Goal: Information Seeking & Learning: Learn about a topic

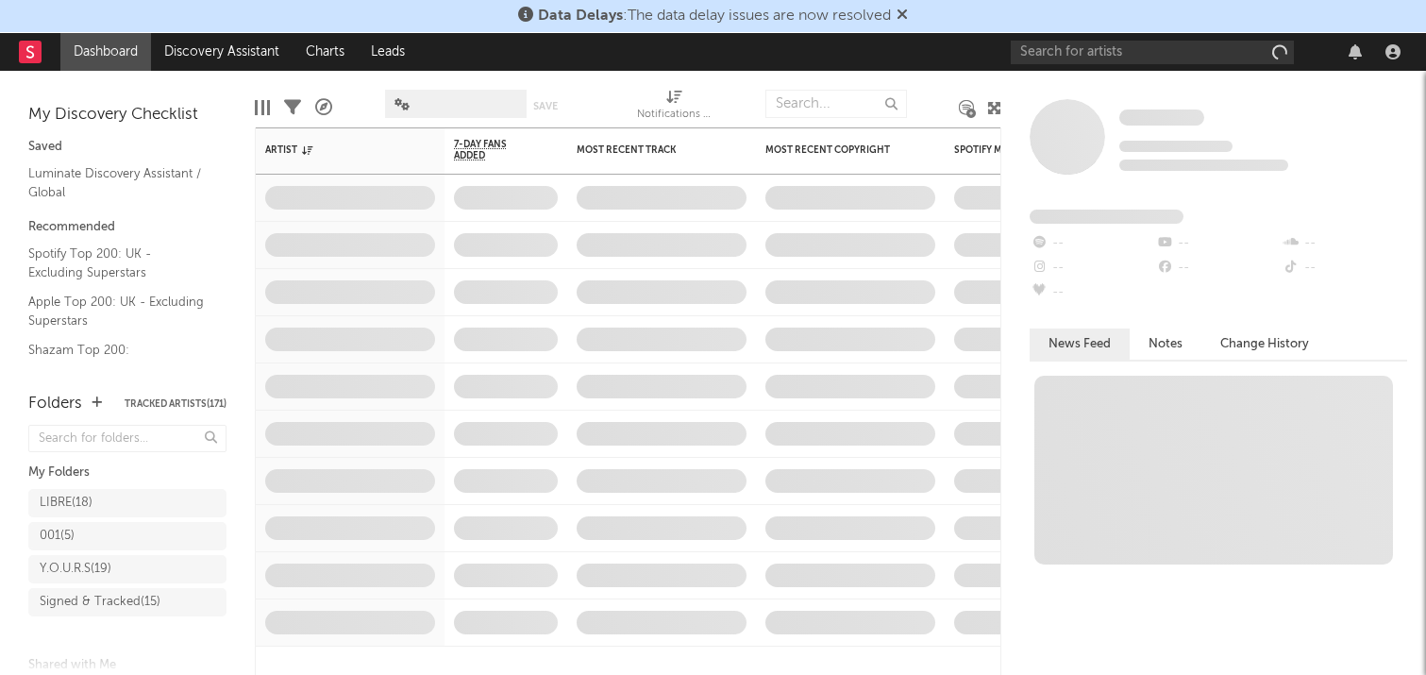
click at [903, 11] on icon at bounding box center [902, 14] width 11 height 15
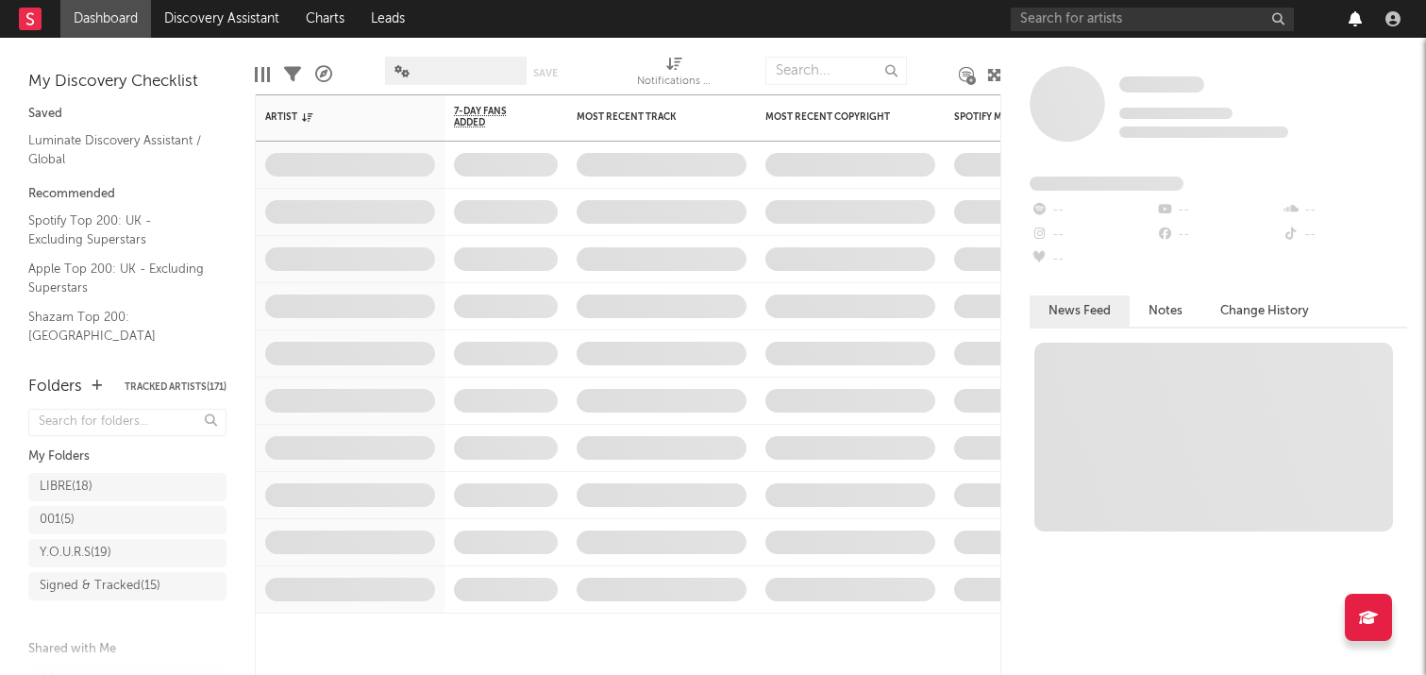
click at [1350, 21] on icon "button" at bounding box center [1355, 18] width 13 height 15
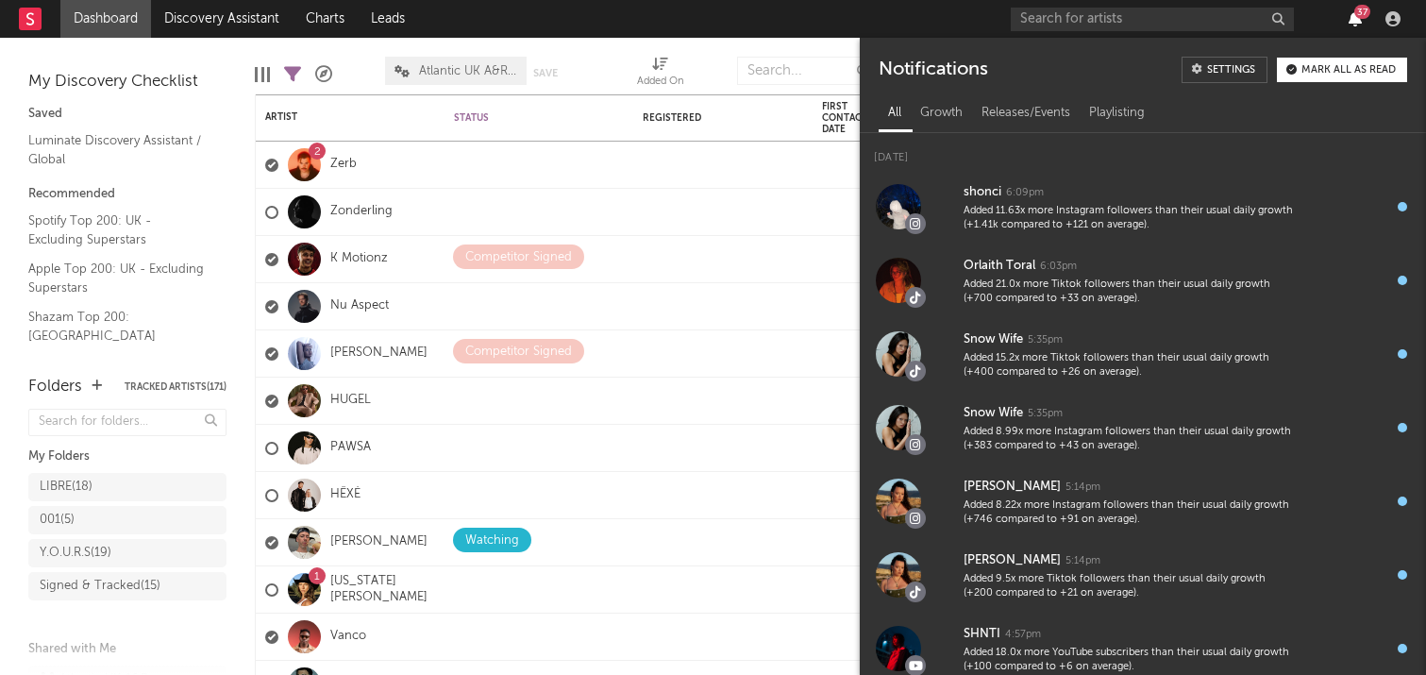
click at [1361, 19] on icon "button" at bounding box center [1355, 18] width 13 height 15
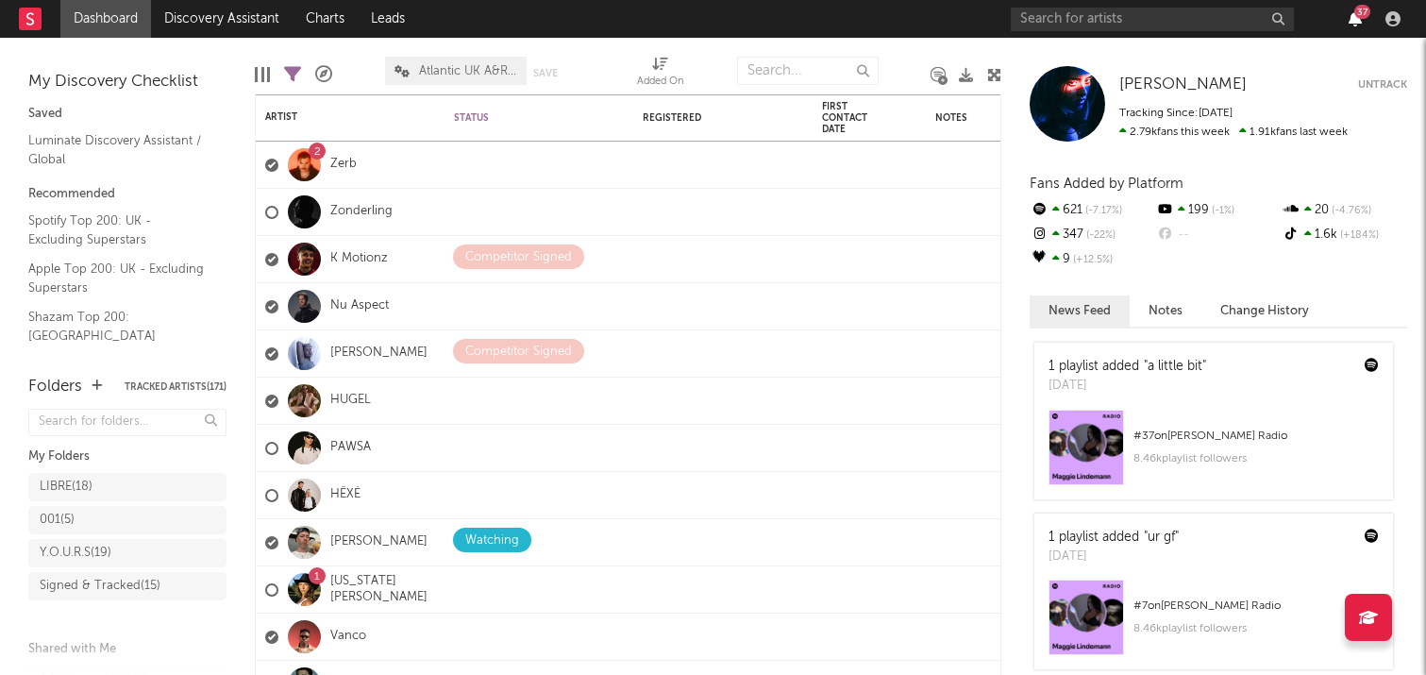
click at [1359, 20] on icon "button" at bounding box center [1355, 18] width 13 height 15
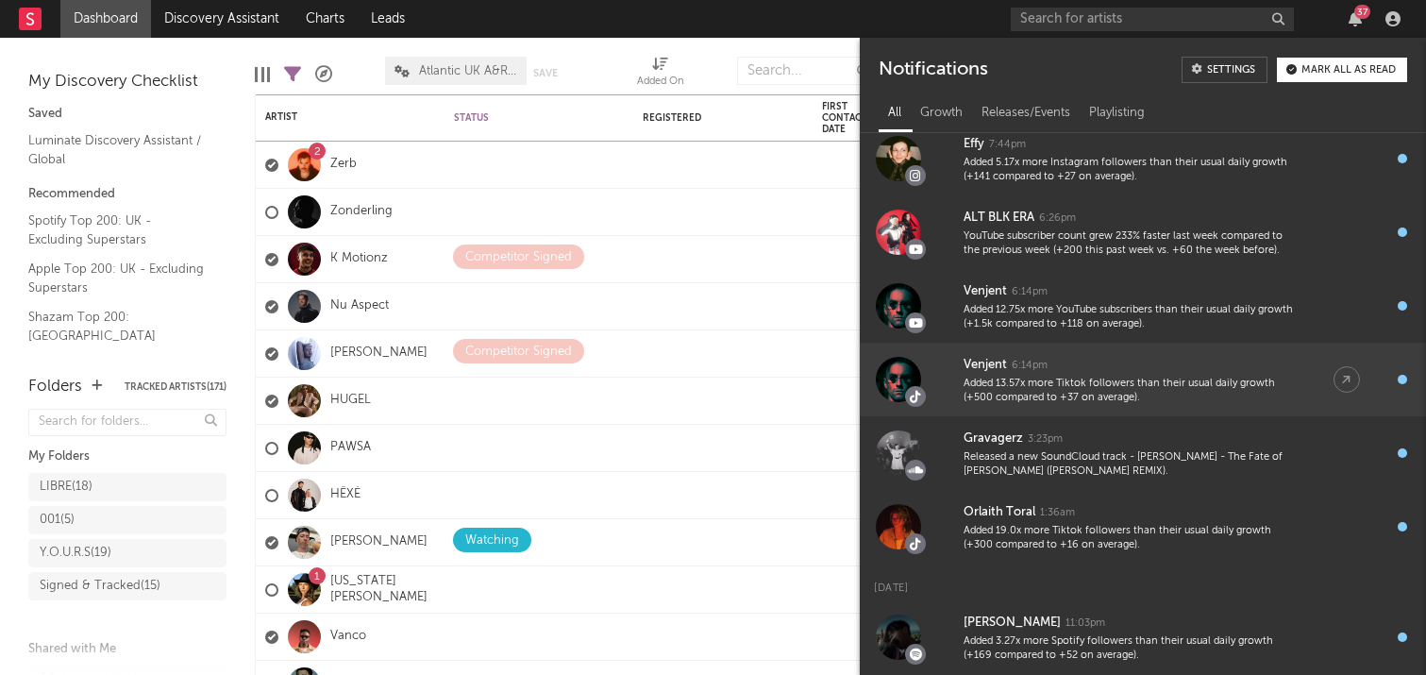
scroll to position [1291, 0]
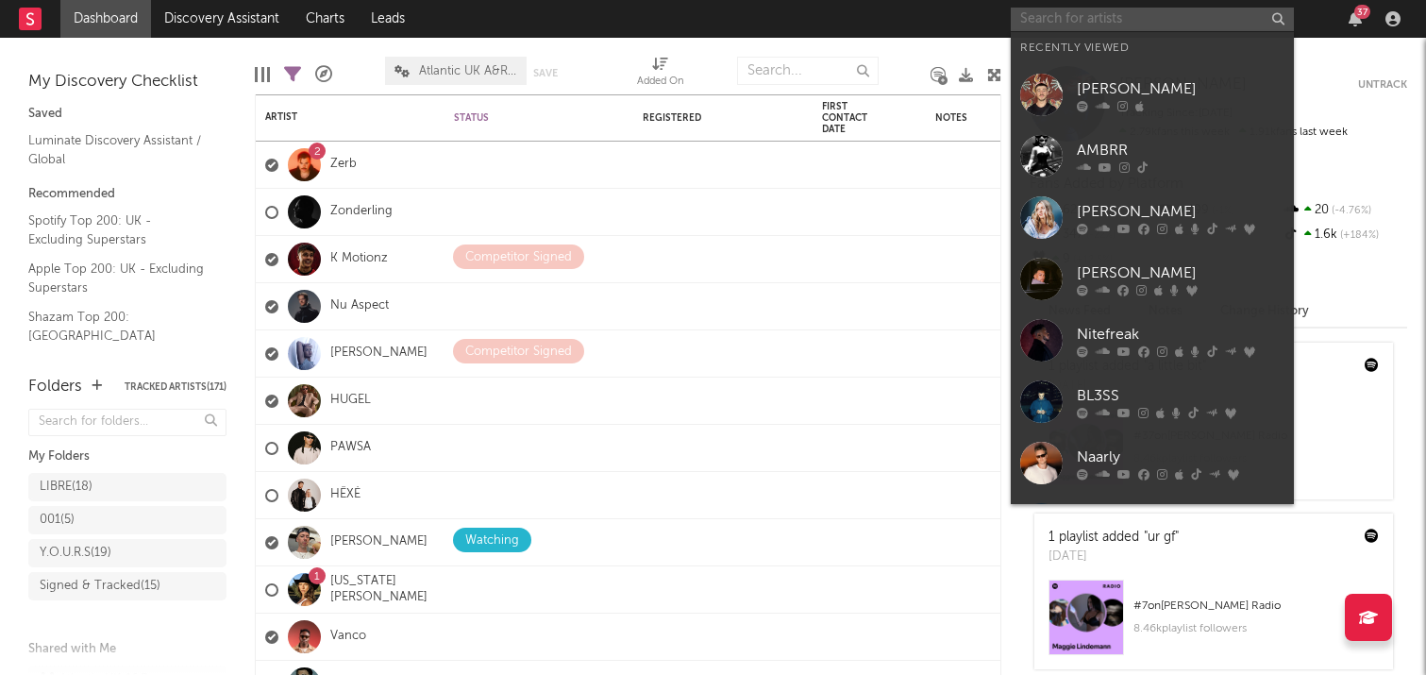
click at [1099, 29] on input "text" at bounding box center [1152, 20] width 283 height 24
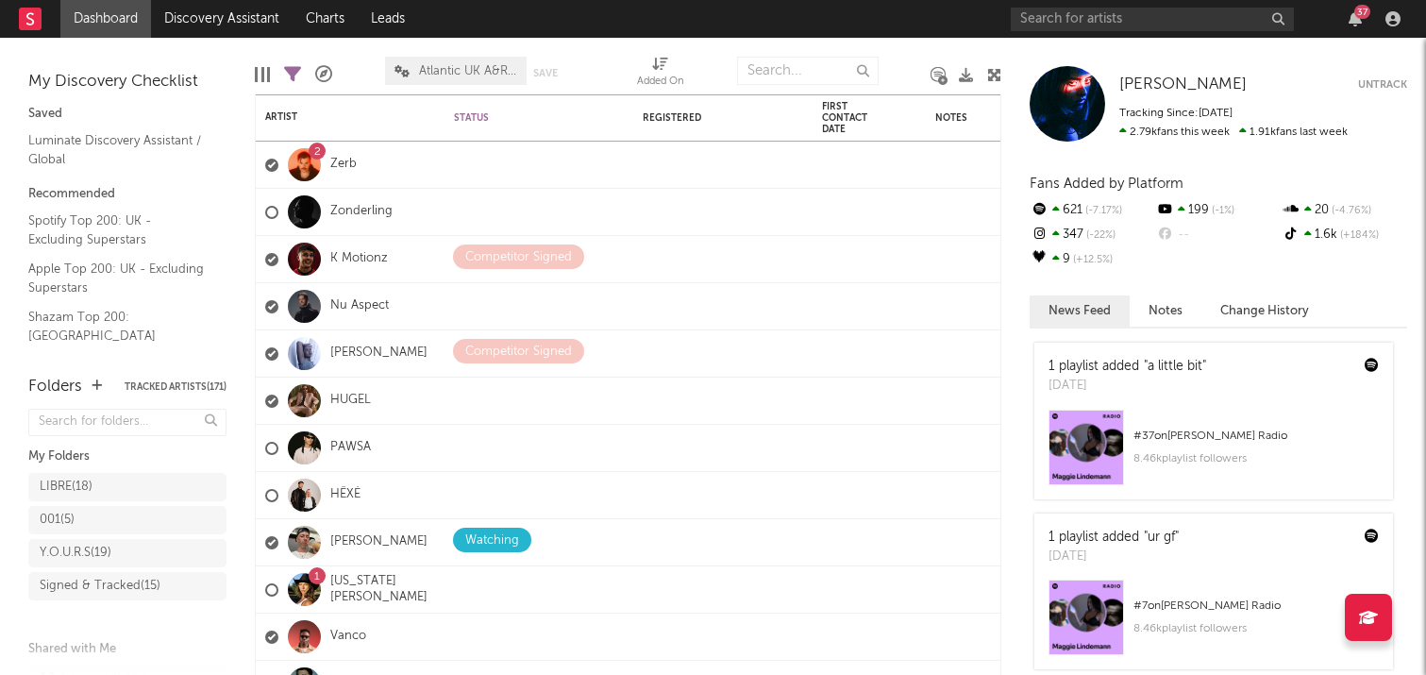
click at [38, 21] on rect at bounding box center [30, 19] width 23 height 23
click at [1356, 25] on icon "button" at bounding box center [1355, 18] width 13 height 15
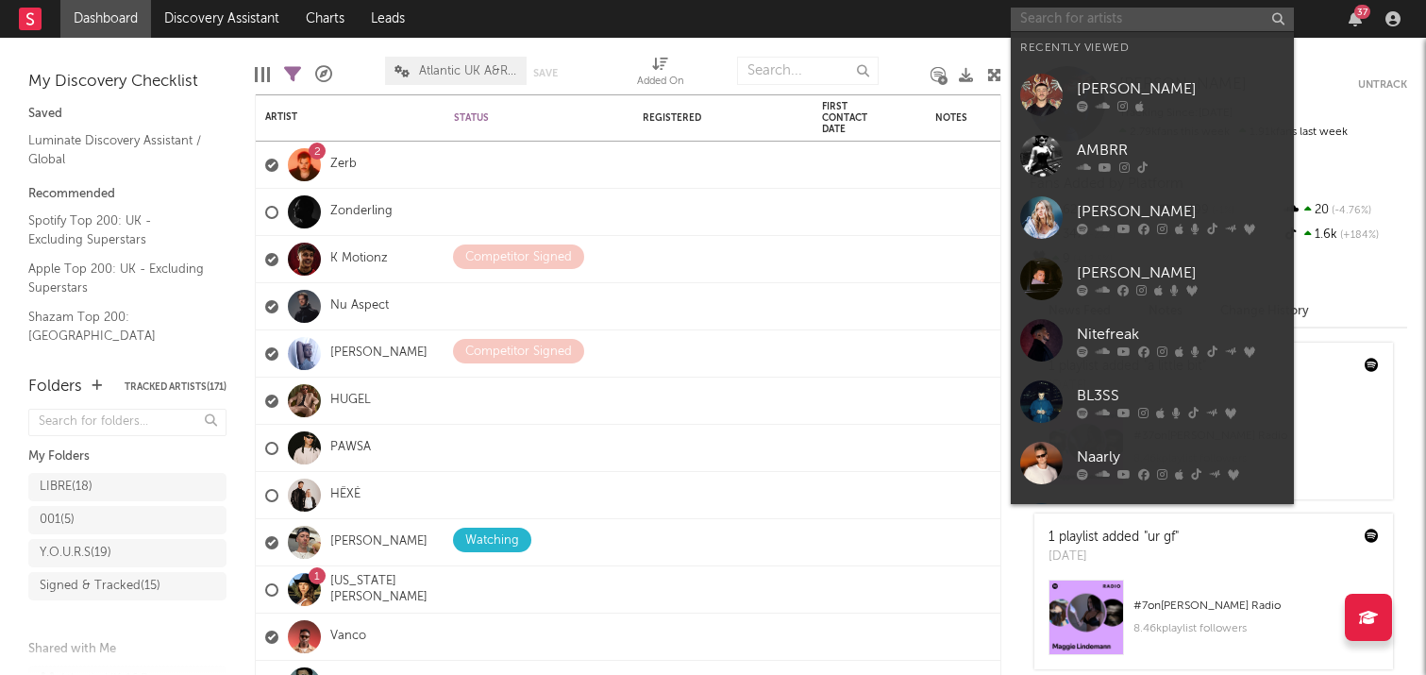
click at [1111, 15] on input "text" at bounding box center [1152, 20] width 283 height 24
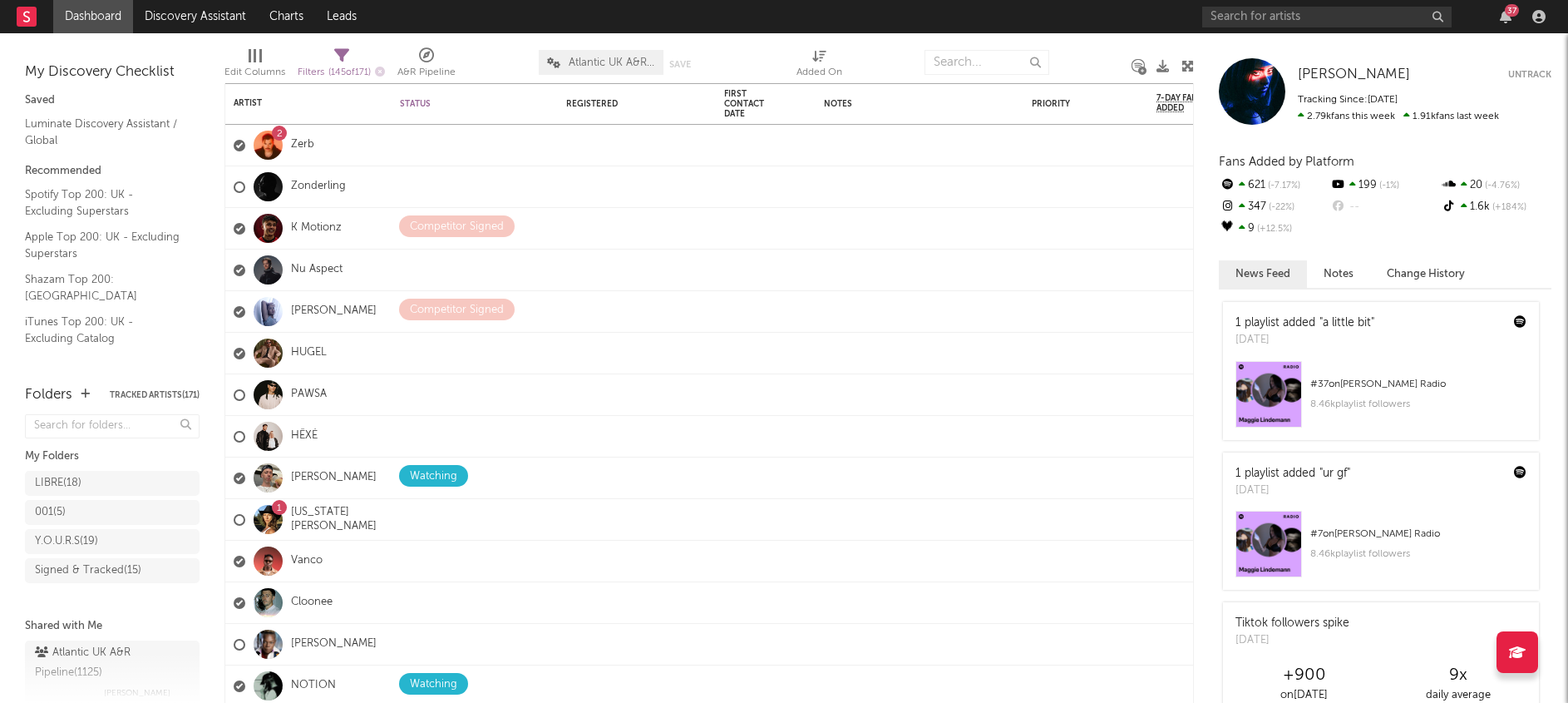
click at [1255, 19] on div "37" at bounding box center [1505, 16] width 25 height 13
click at [1255, 20] on icon "button" at bounding box center [1505, 16] width 11 height 13
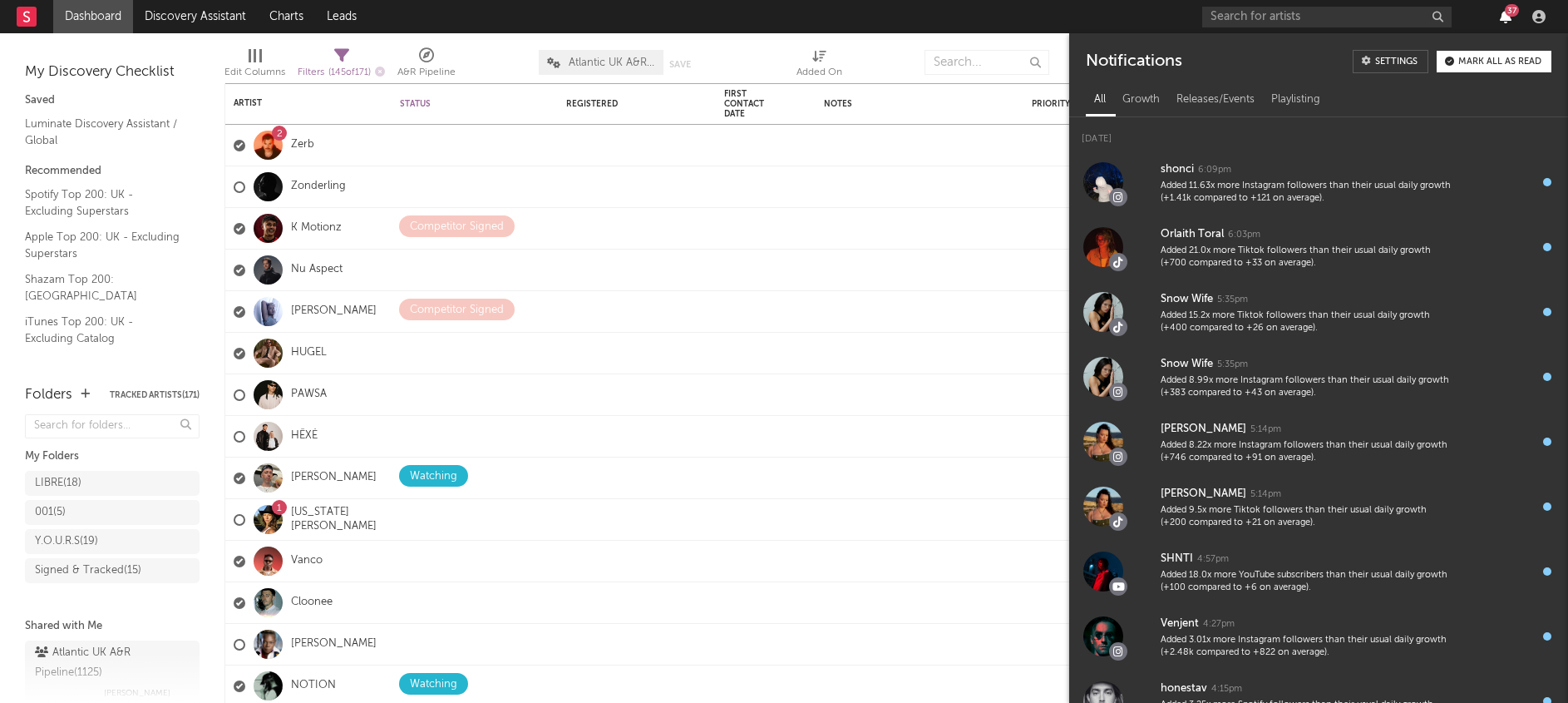
click at [1255, 18] on icon "button" at bounding box center [1505, 16] width 11 height 13
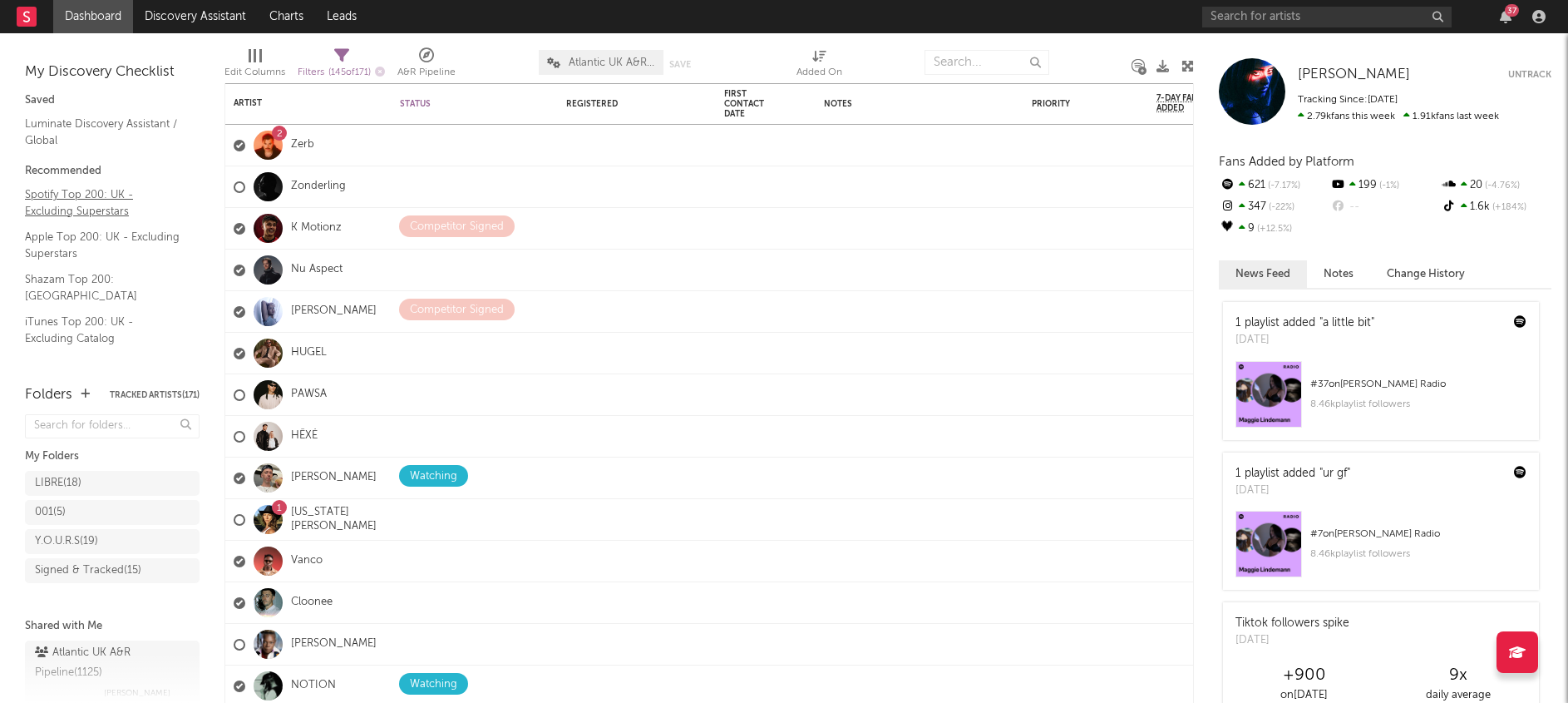
click at [79, 201] on link "Spotify Top 200: UK - Excluding Superstars" at bounding box center [103, 203] width 158 height 34
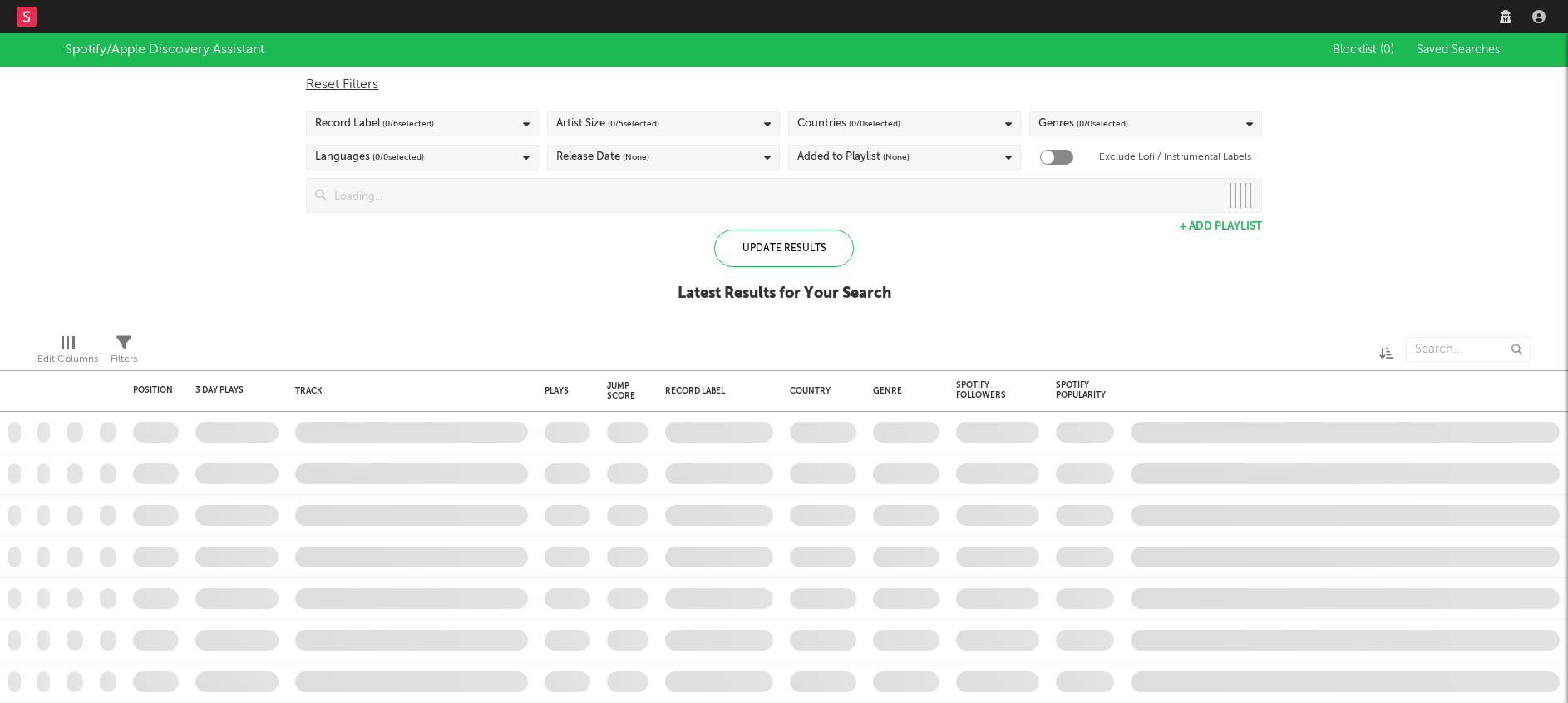
checkbox input "true"
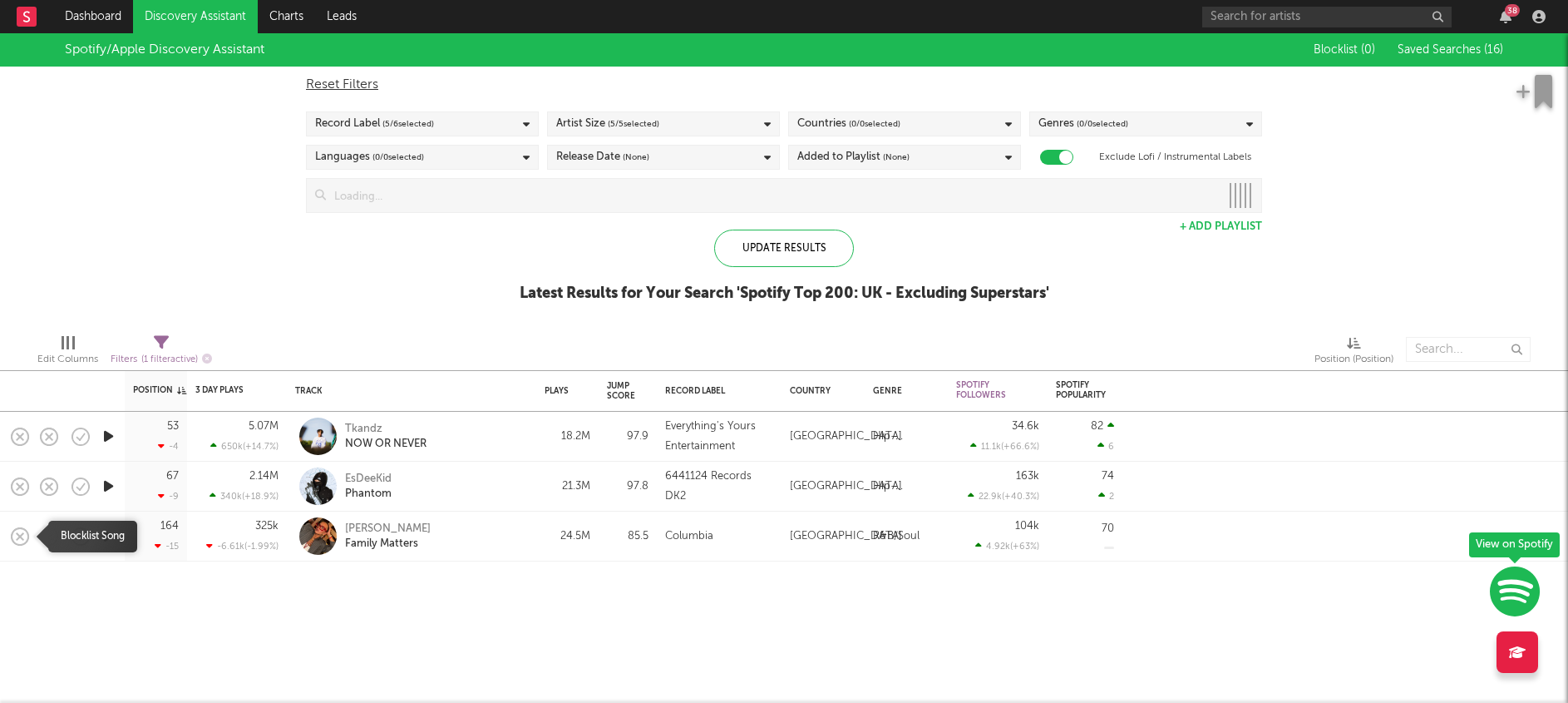
click at [18, 536] on icon "button" at bounding box center [19, 536] width 23 height 23
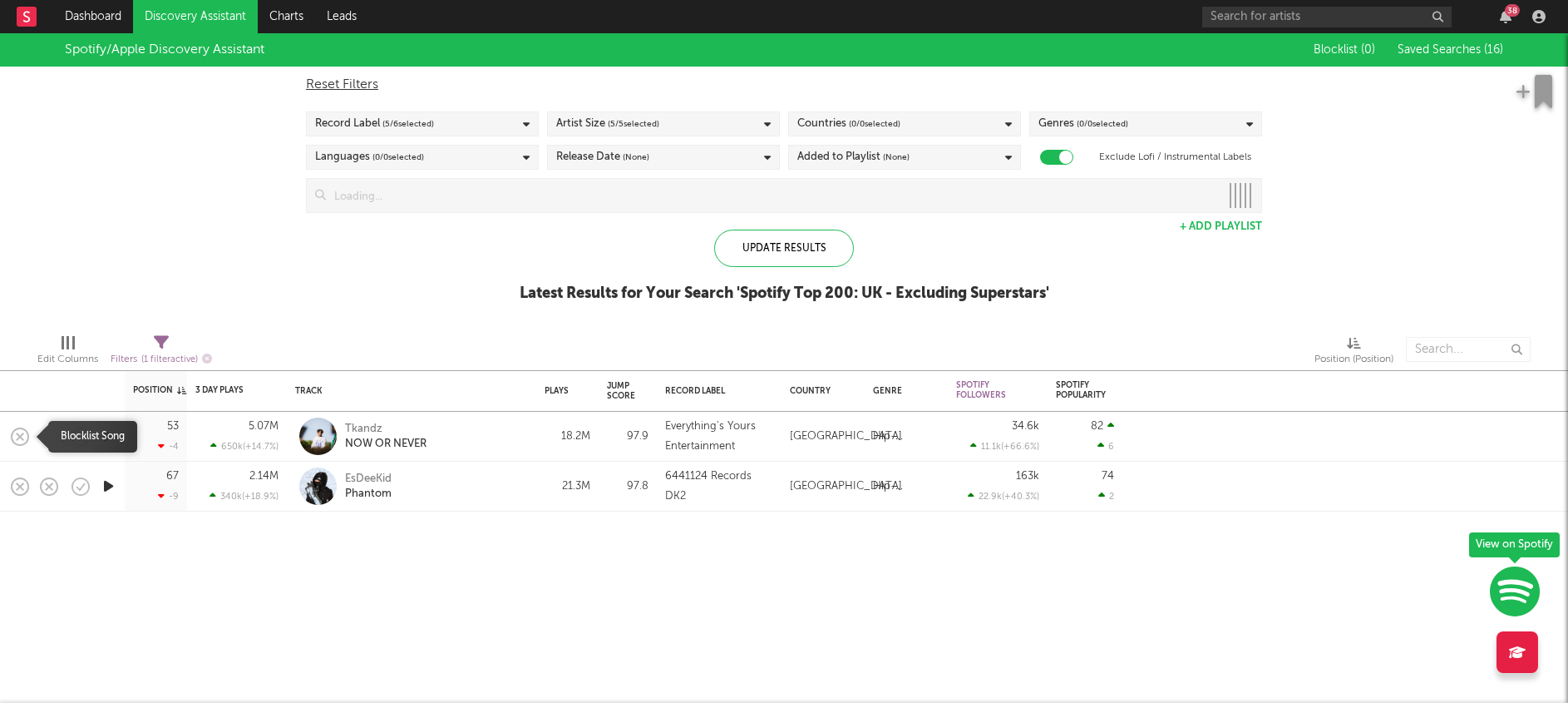
click at [20, 439] on icon "button" at bounding box center [19, 436] width 23 height 23
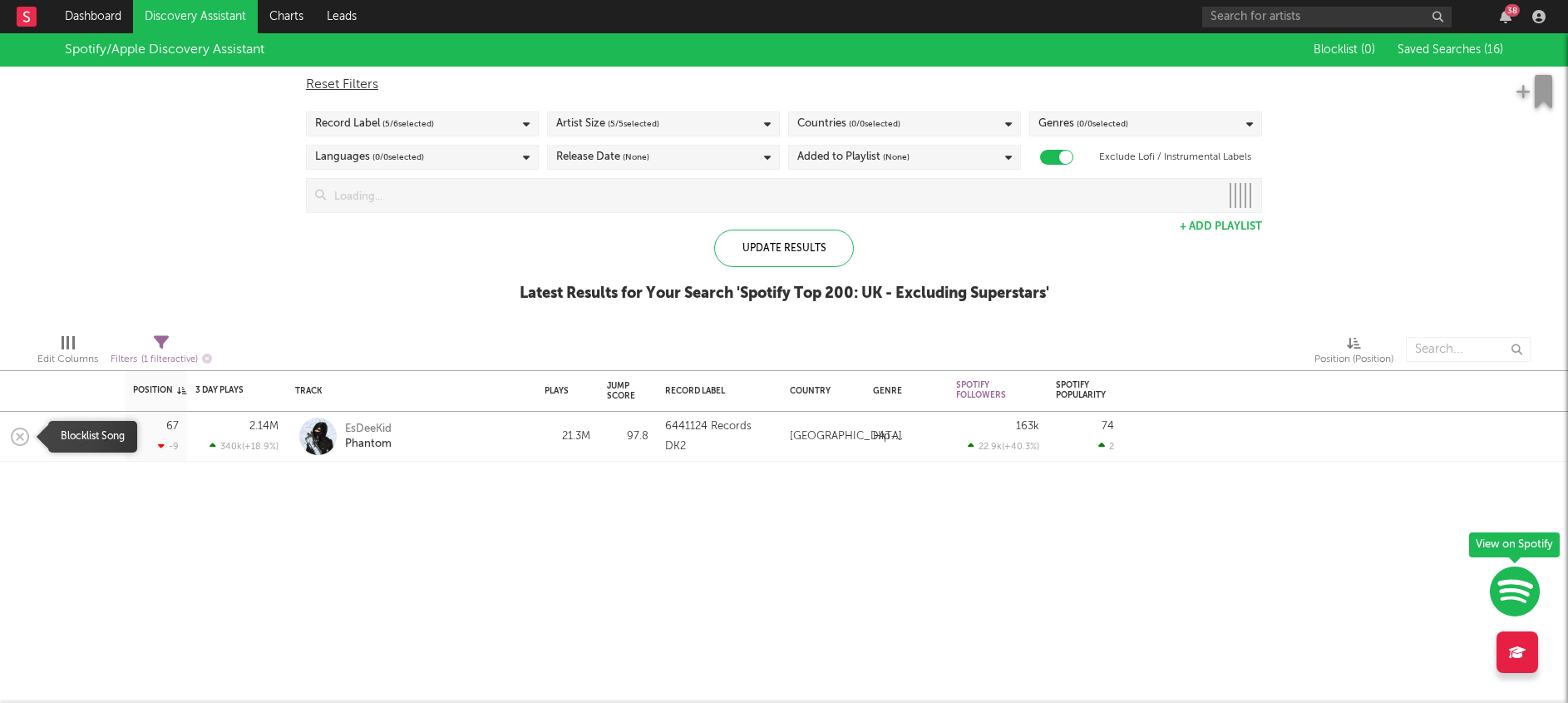
click at [19, 439] on icon "button" at bounding box center [19, 436] width 23 height 23
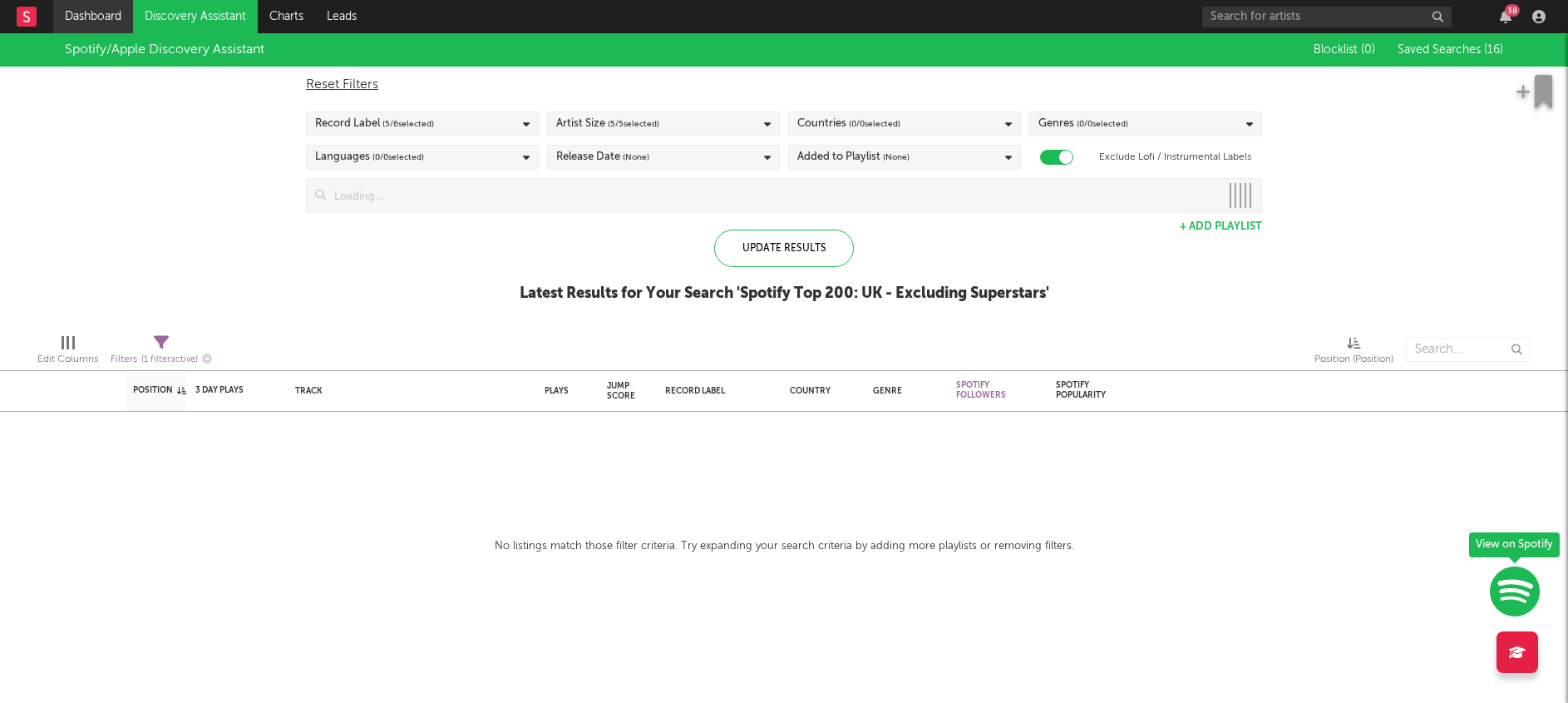
click at [97, 16] on link "Dashboard" at bounding box center [92, 17] width 80 height 33
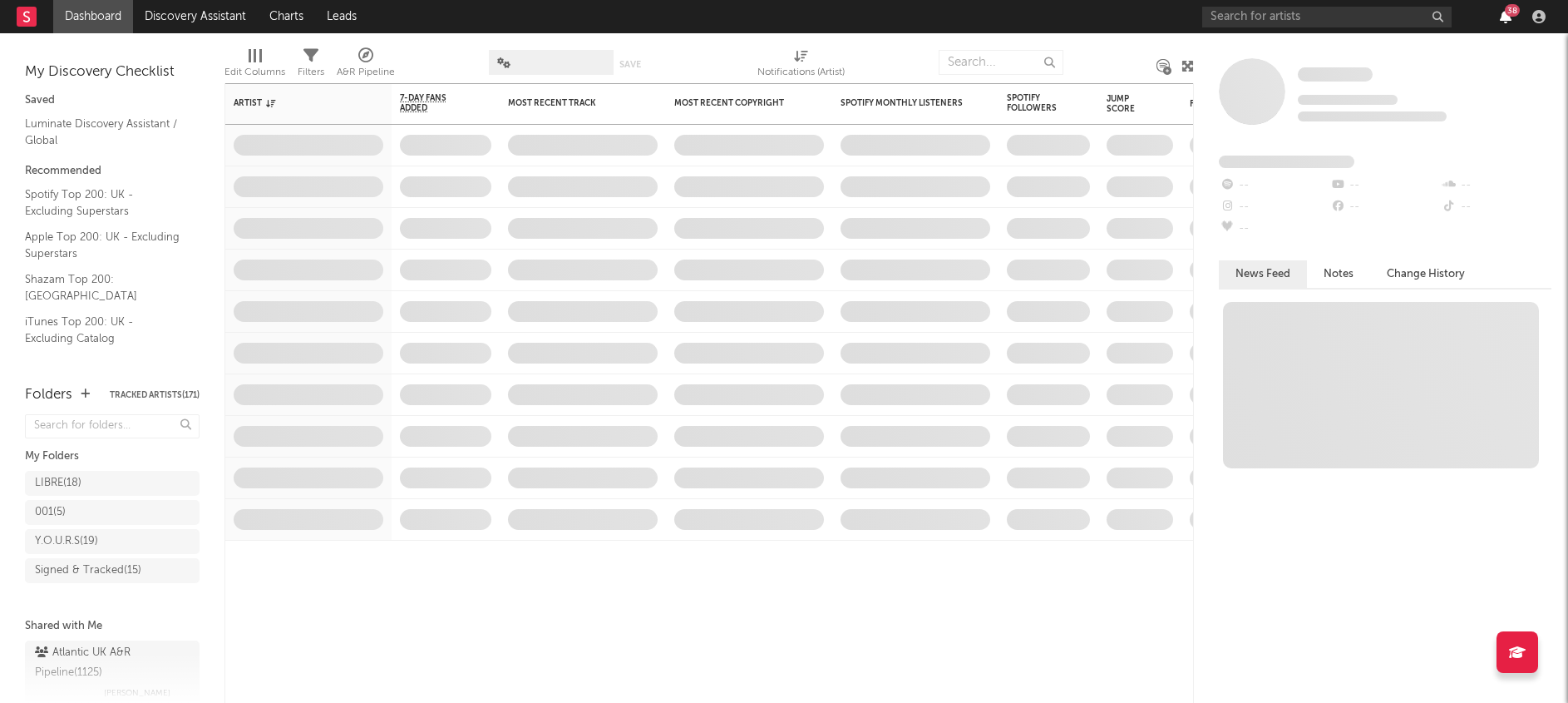
click at [1508, 20] on icon "button" at bounding box center [1505, 16] width 11 height 13
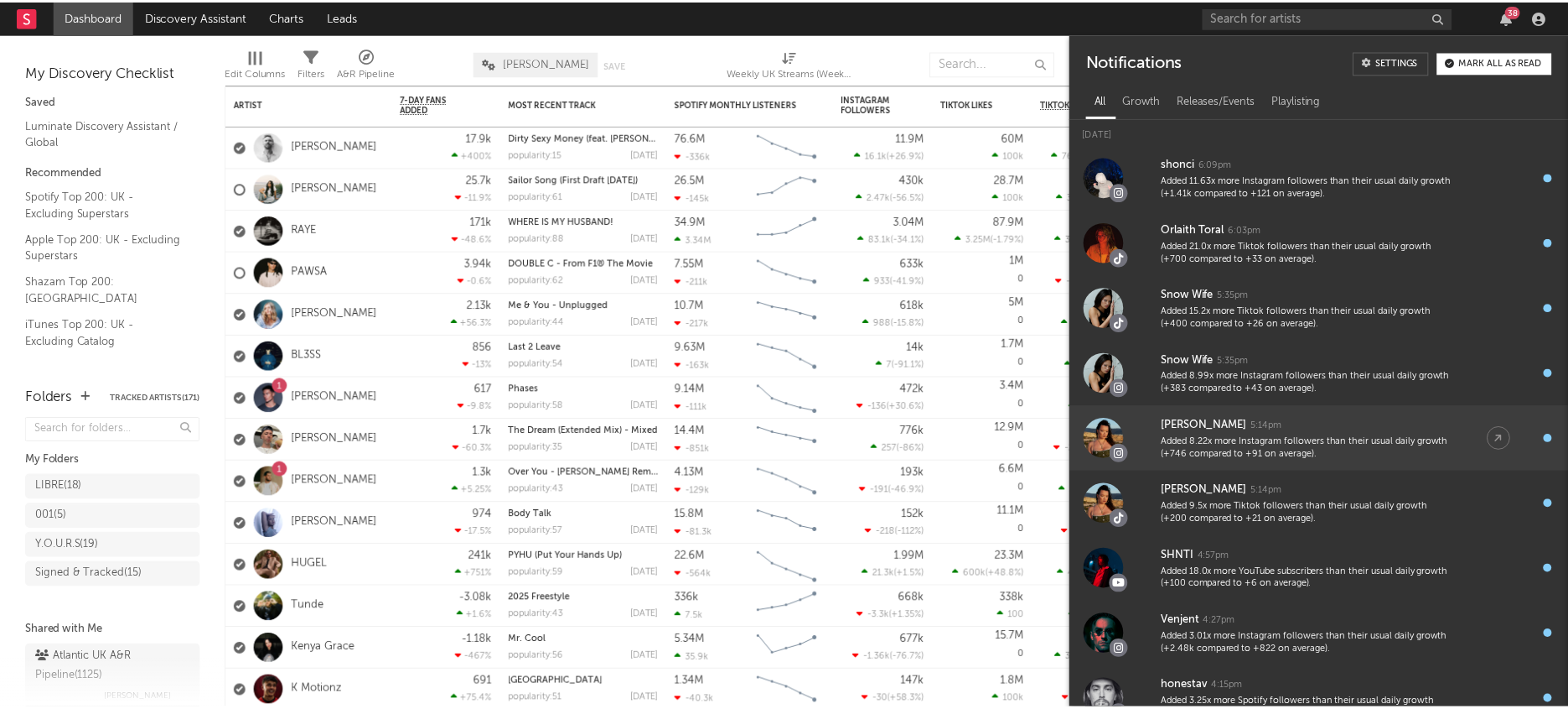
scroll to position [6, 0]
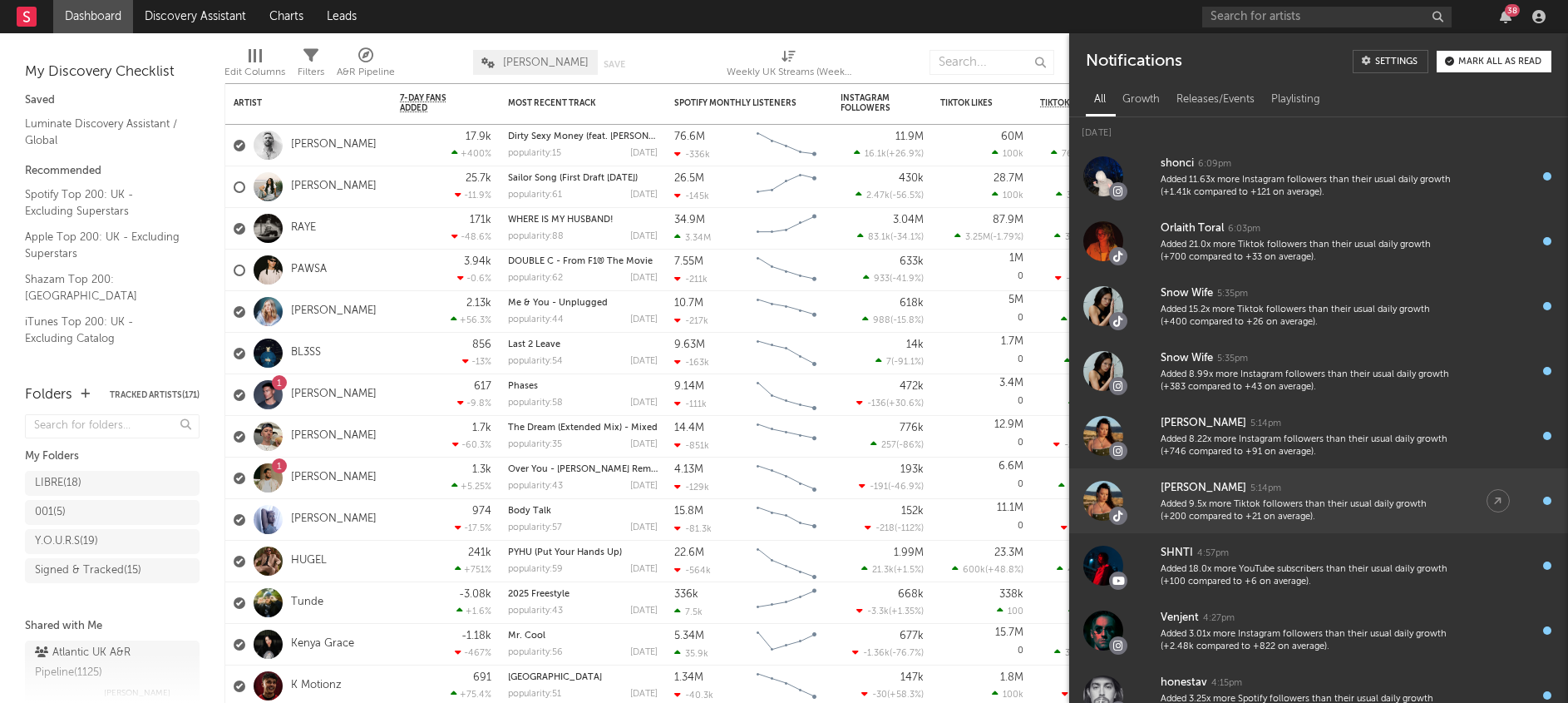
click at [1246, 495] on div "[PERSON_NAME]" at bounding box center [1203, 488] width 85 height 20
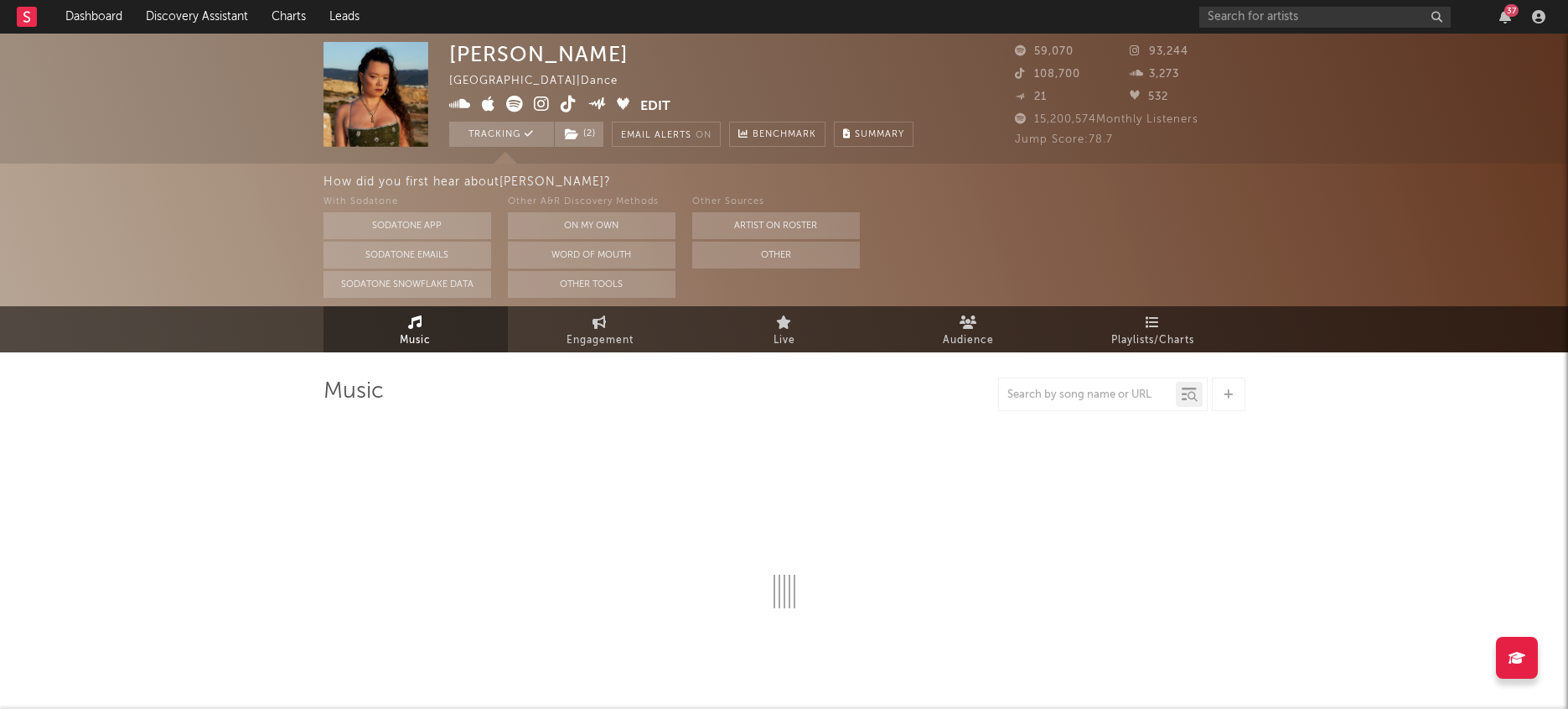
select select "6m"
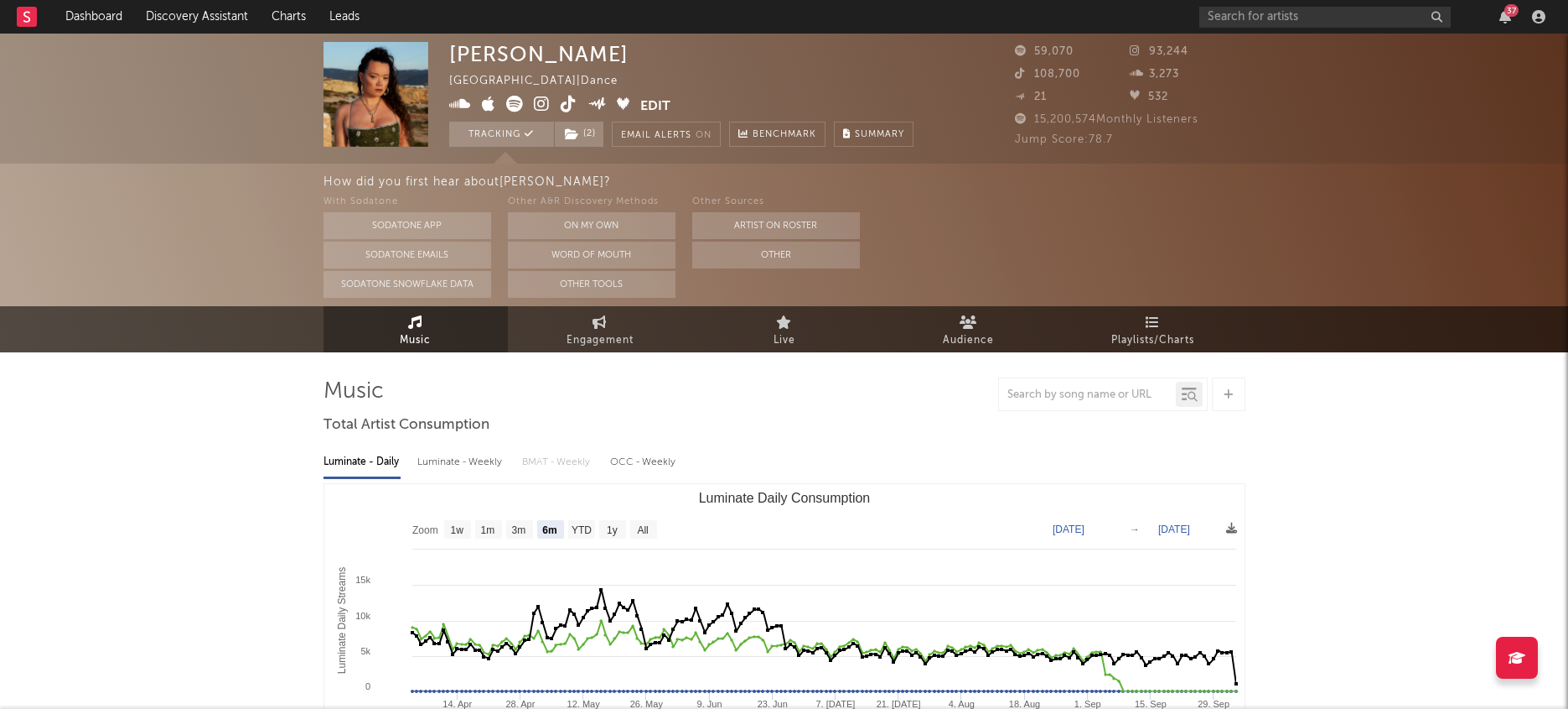
click at [570, 98] on icon at bounding box center [569, 104] width 16 height 17
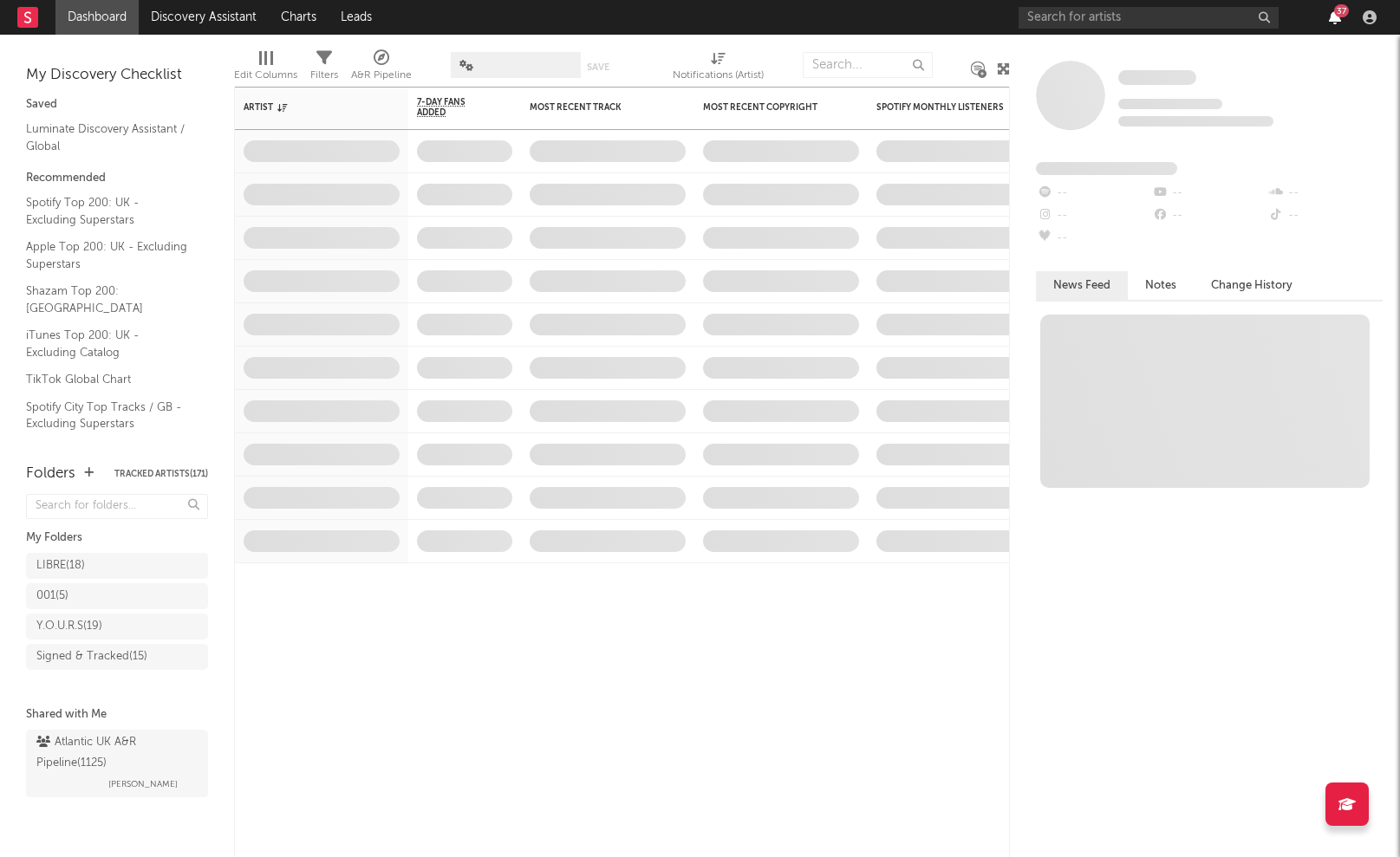
click at [1334, 17] on icon "button" at bounding box center [1334, 17] width 12 height 14
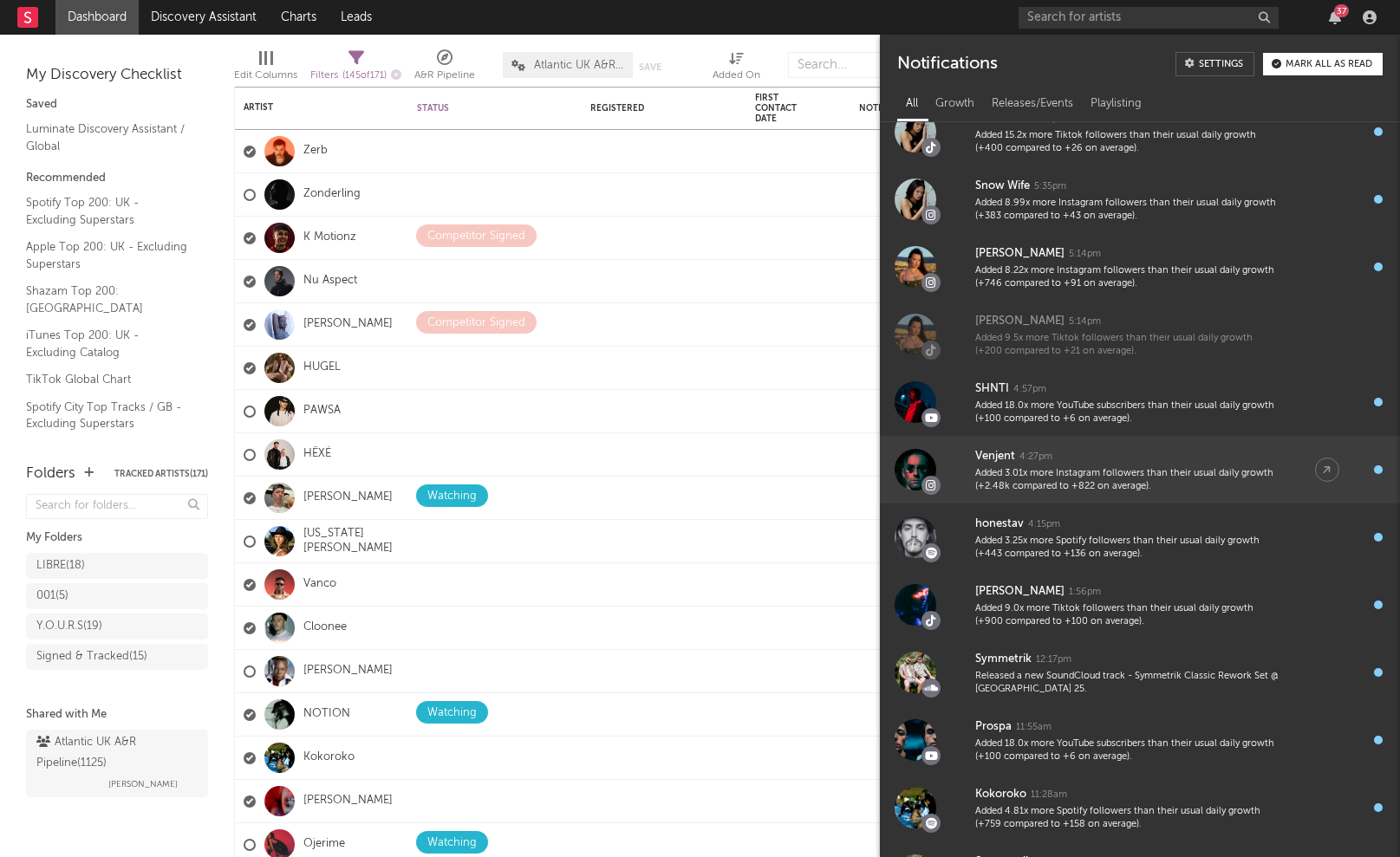
scroll to position [392, 0]
